Goal: Obtain resource: Download file/media

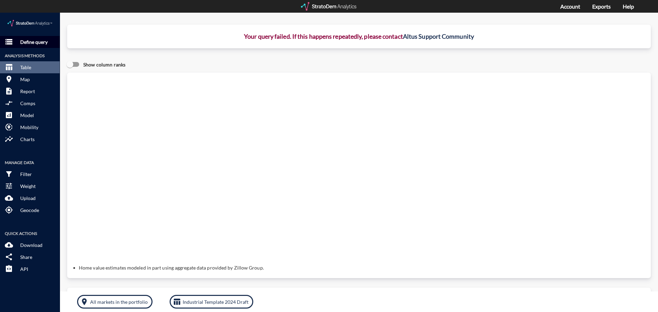
click p "Define query"
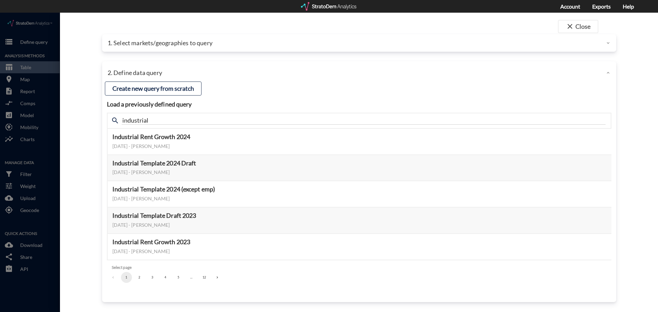
click p "1. Select markets/geographies to query"
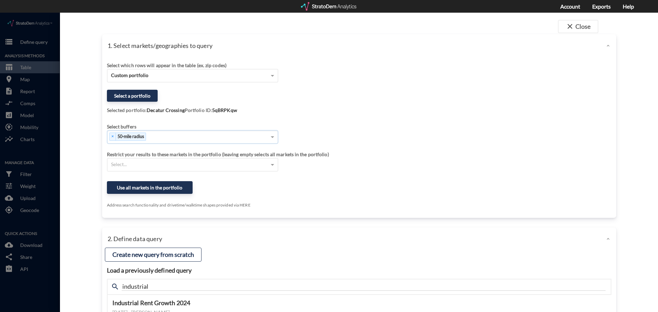
click div "× 50-mile radius"
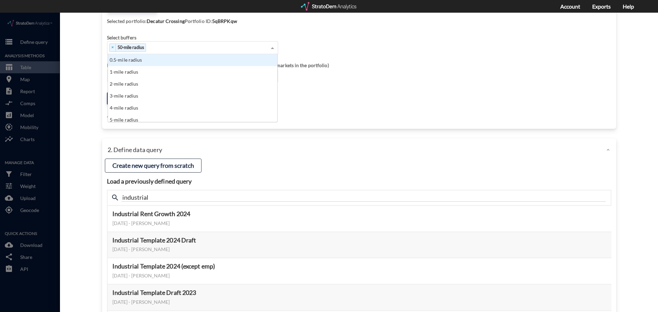
scroll to position [63, 0]
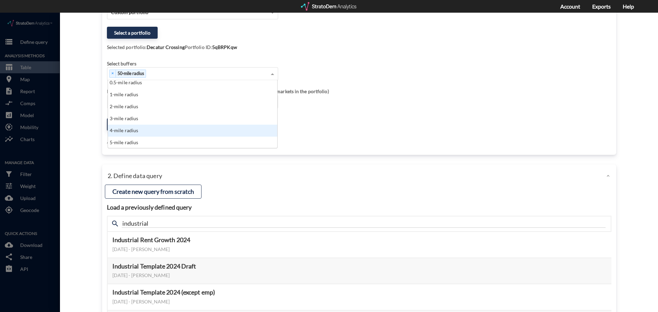
click div "close Close 1. Select markets/geographies to query Select which rows will appea…"
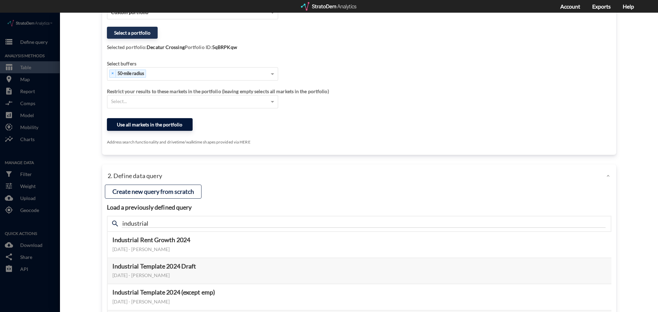
click button "Use all markets in the portfolio"
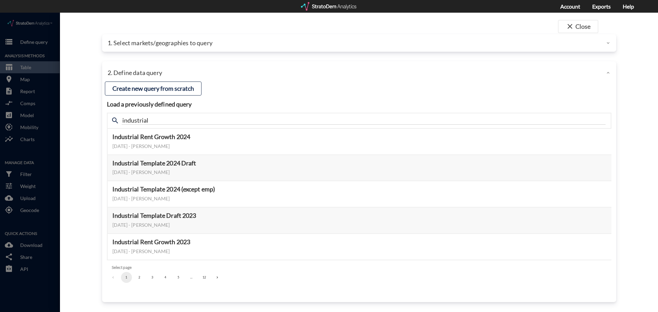
scroll to position [0, 0]
click button "Preview data elements"
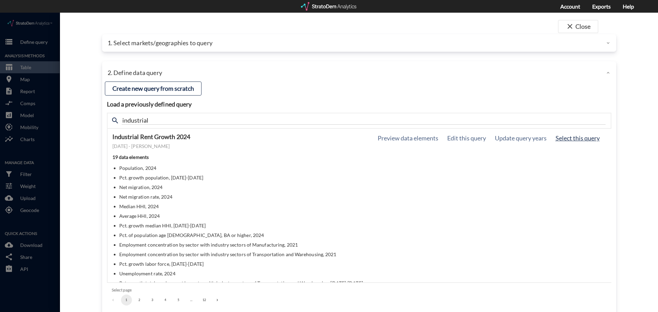
click button "Select this query"
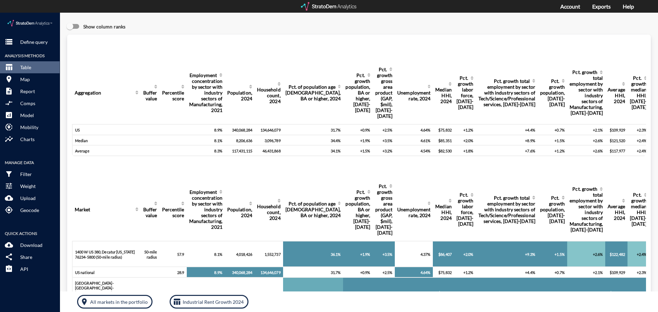
click div "Query progress Aggregation Buffer value Percentile score Employment concentrati…"
click button "storage Define query"
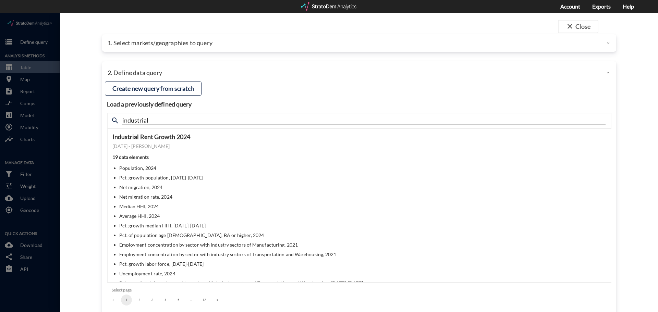
click p "1. Select markets/geographies to query"
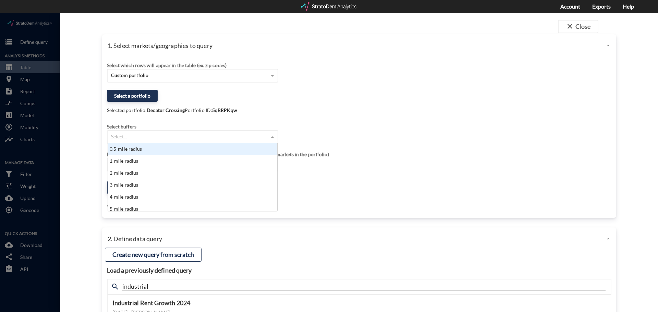
click div "Select..."
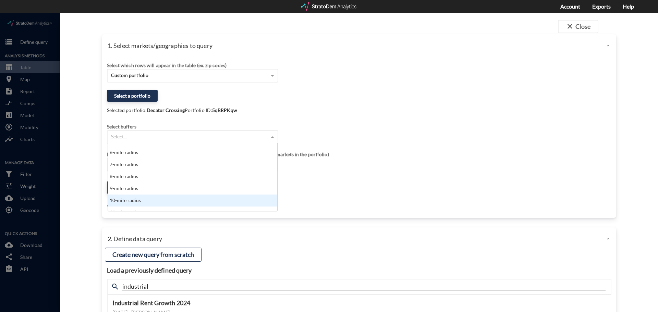
click div "10-mile radius"
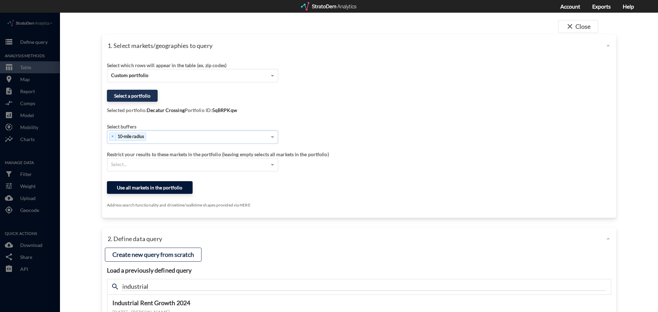
click button "Use all markets in the portfolio"
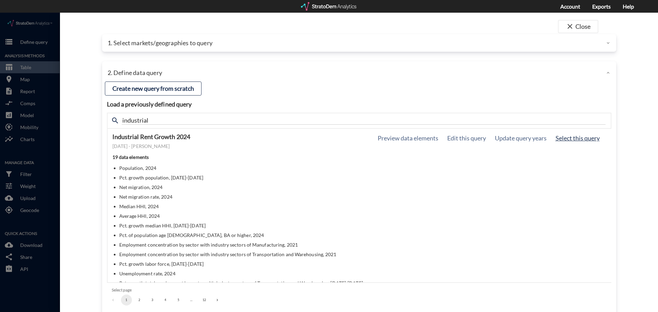
click button "Select this query"
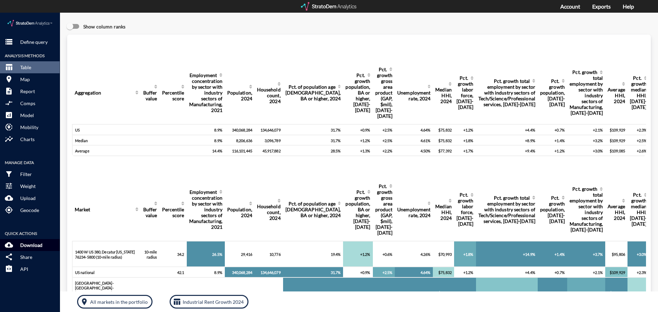
click p "Download"
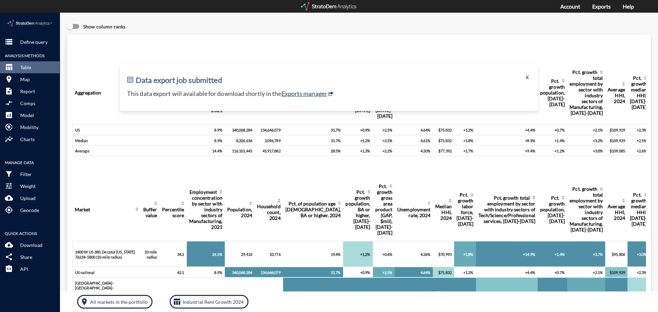
click button "X"
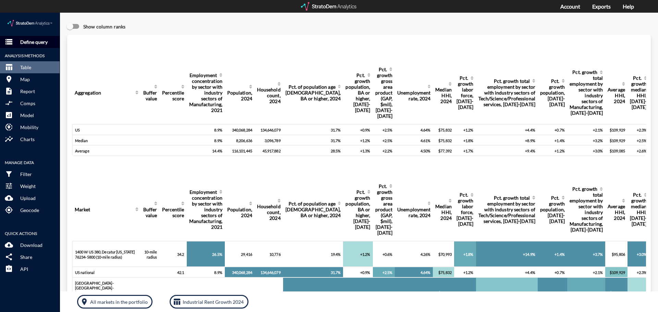
click p "Define query"
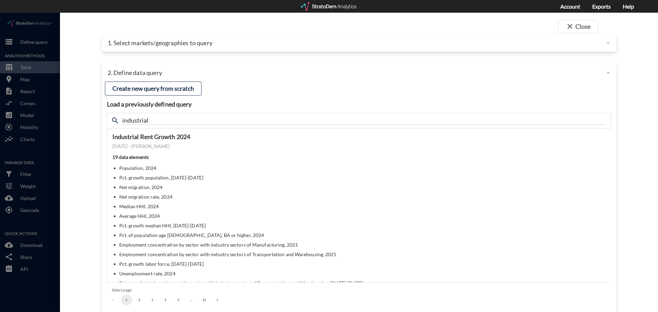
click p "1. Select markets/geographies to query"
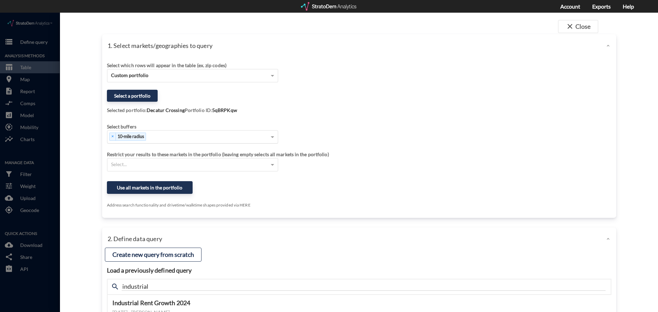
click div "× 10-mile radius"
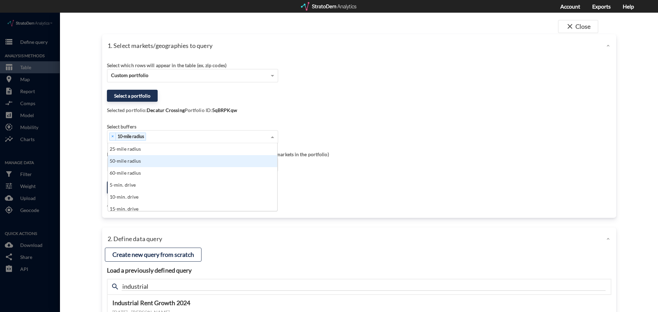
scroll to position [206, 0]
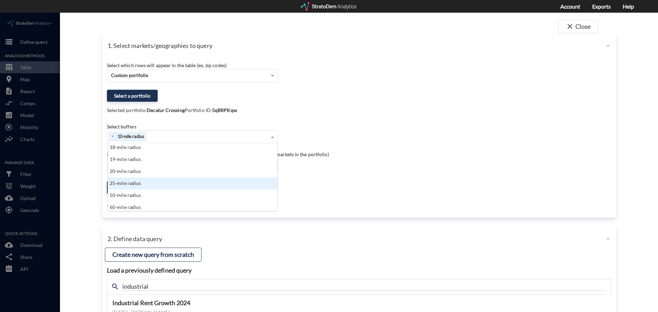
click div "25-mile radius"
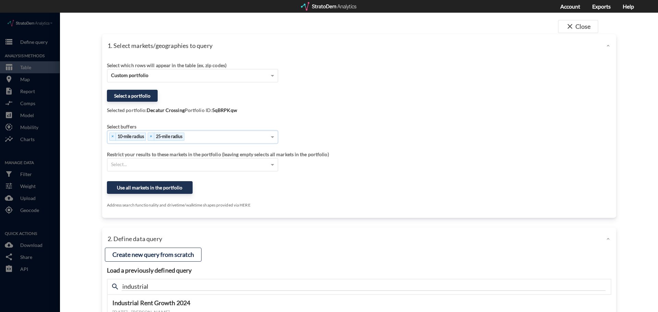
click div "× 10-mile radius × 25-mile radius"
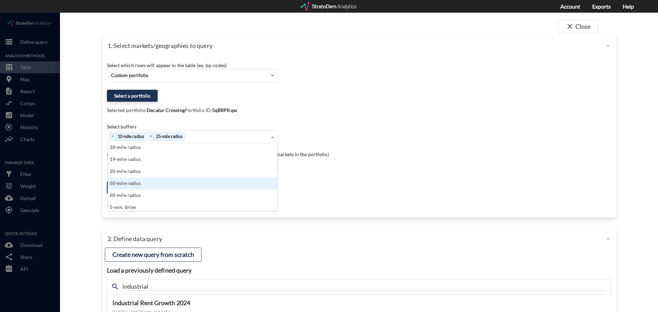
click div "50-mile radius"
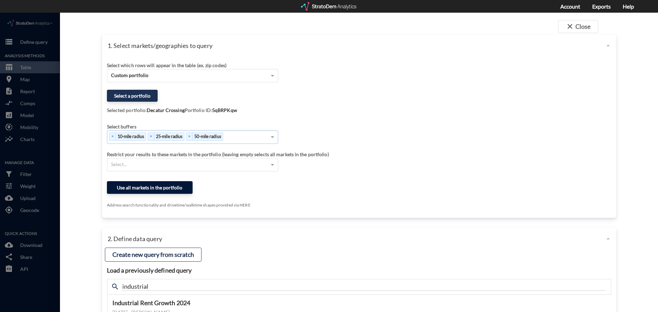
click button "Use all markets in the portfolio"
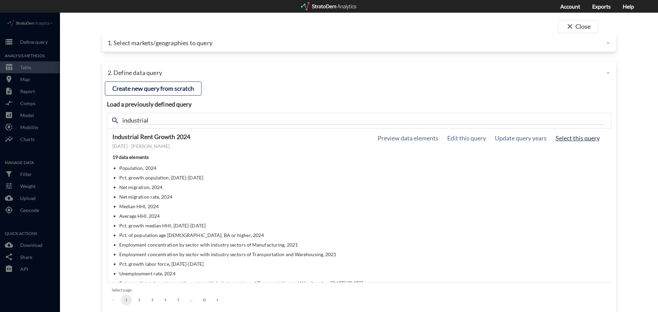
click button "Select this query"
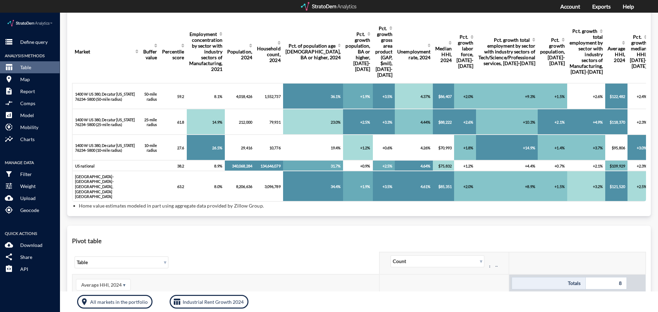
scroll to position [171, 0]
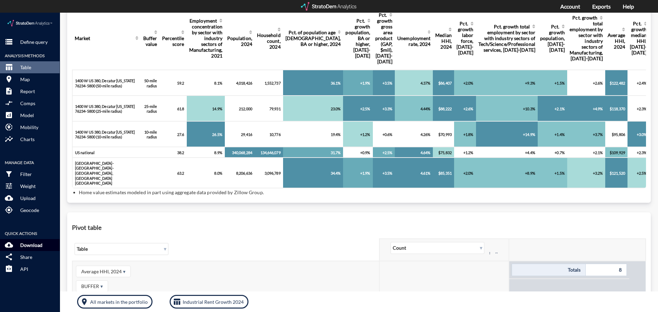
click p "Download"
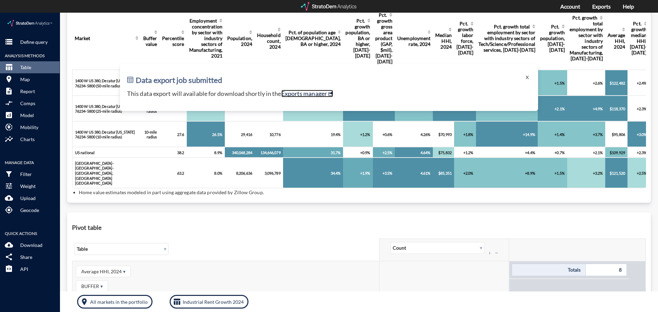
click link "Exports manager"
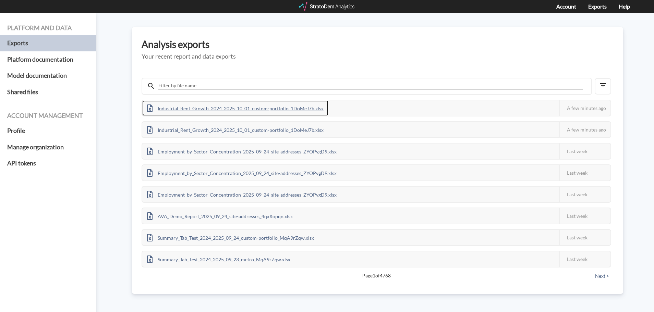
click at [272, 103] on div "Industrial_Rent_Growth_2024_2025_10_01_custom-portfolio_1DoMeJ7b.xlsx" at bounding box center [235, 107] width 186 height 15
